Goal: Task Accomplishment & Management: Manage account settings

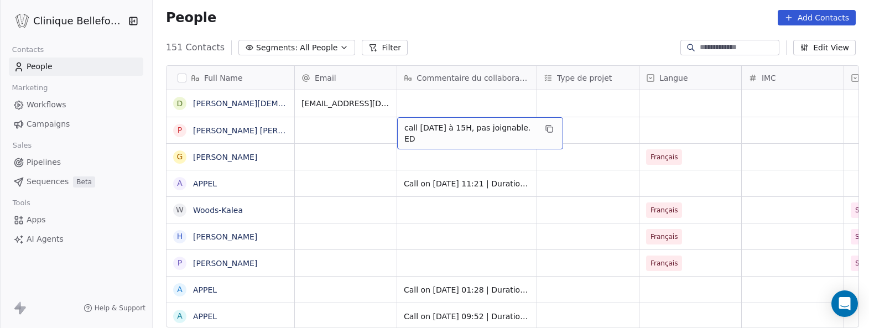
click at [496, 132] on span "call [DATE] à 15H, pas joignable. ED" at bounding box center [470, 133] width 132 height 22
click at [524, 128] on span "call [DATE] à 15H, pas joignable. ED" at bounding box center [470, 133] width 132 height 22
drag, startPoint x: 527, startPoint y: 126, endPoint x: 459, endPoint y: 127, distance: 67.5
click at [460, 127] on span "call [DATE] à 15H, pas joignable. ED" at bounding box center [470, 133] width 132 height 22
click at [440, 130] on span "call [DATE] à 15H, pas joignable. ED" at bounding box center [470, 133] width 132 height 22
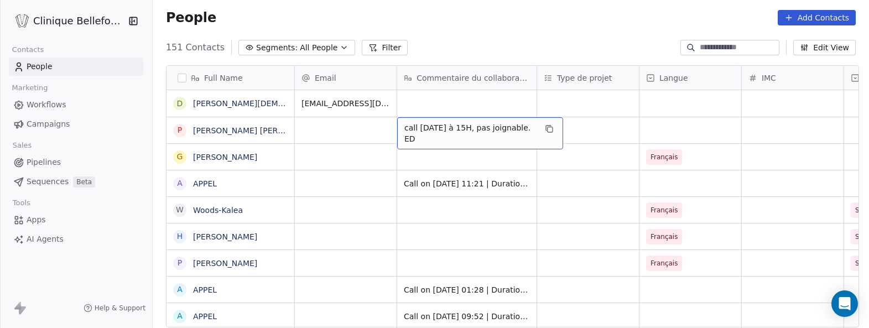
drag, startPoint x: 522, startPoint y: 129, endPoint x: 405, endPoint y: 122, distance: 116.4
click at [405, 122] on div "call [DATE] à 15H, pas joignable. ED" at bounding box center [480, 133] width 166 height 32
click at [405, 131] on span "call [DATE] à 15H, pas joignable. ED" at bounding box center [470, 133] width 132 height 22
drag, startPoint x: 403, startPoint y: 129, endPoint x: 540, endPoint y: 132, distance: 136.6
click at [540, 132] on div "call [DATE] à 15H, pas joignable. ED" at bounding box center [480, 133] width 166 height 32
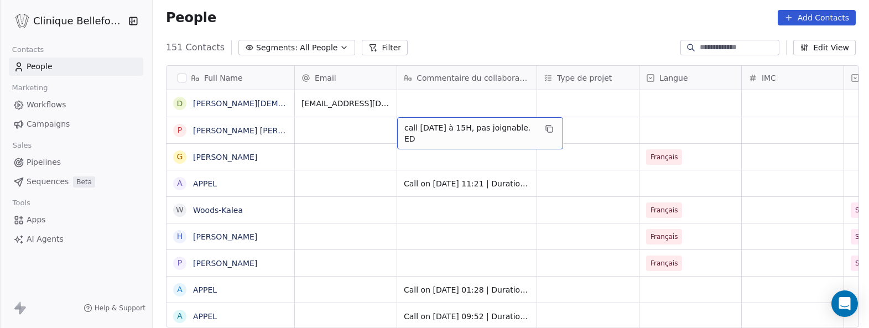
click at [464, 139] on span "call [DATE] à 15H, pas joignable. ED" at bounding box center [470, 133] width 132 height 22
click at [420, 140] on span "call [DATE] à 15H, pas joignable. ED" at bounding box center [470, 133] width 132 height 22
click at [426, 159] on html "Clinique Bellefontaine Contacts People Marketing Workflows Campaigns Sales Pipe…" at bounding box center [434, 164] width 869 height 328
click at [447, 128] on span "call [DATE] à 15H, pas joignable. ED" at bounding box center [470, 133] width 132 height 22
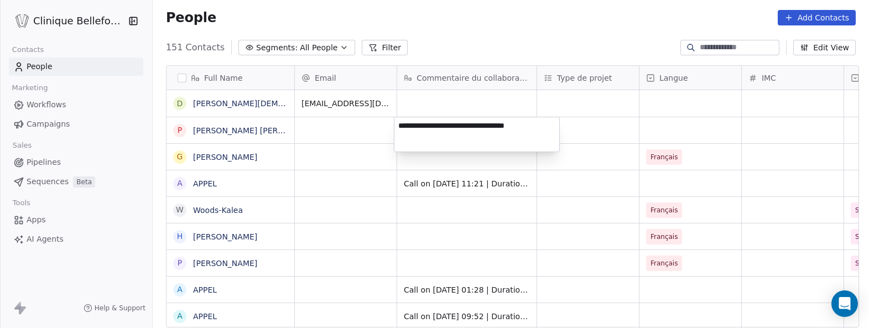
drag, startPoint x: 519, startPoint y: 124, endPoint x: 432, endPoint y: 126, distance: 86.9
click at [432, 126] on textarea "**********" at bounding box center [476, 134] width 165 height 34
type textarea "**********"
click at [447, 173] on html "Clinique Bellefontaine Contacts People Marketing Workflows Campaigns Sales Pipe…" at bounding box center [434, 164] width 869 height 328
